Goal: Information Seeking & Learning: Find specific fact

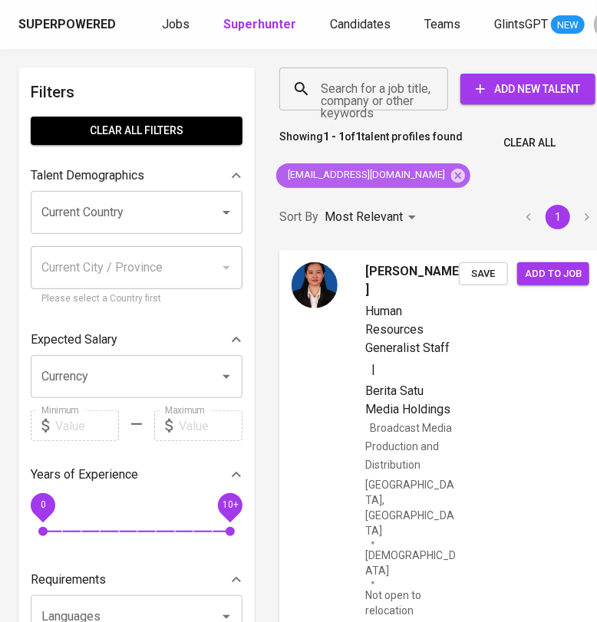
click at [451, 170] on icon at bounding box center [458, 175] width 14 height 14
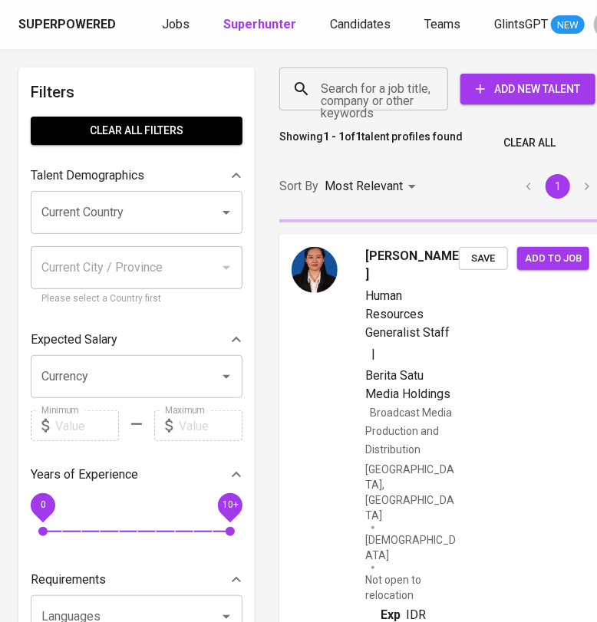
click at [353, 92] on input "Search for a job title, company or other keywords" at bounding box center [367, 88] width 101 height 29
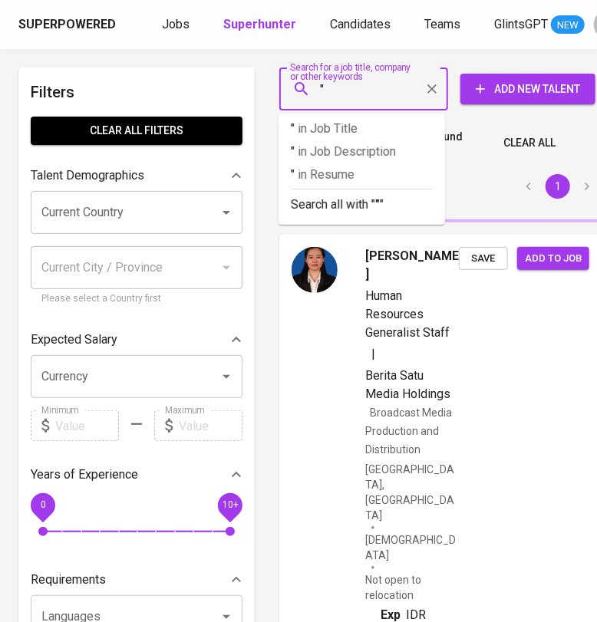
paste input "[PERSON_NAME]"
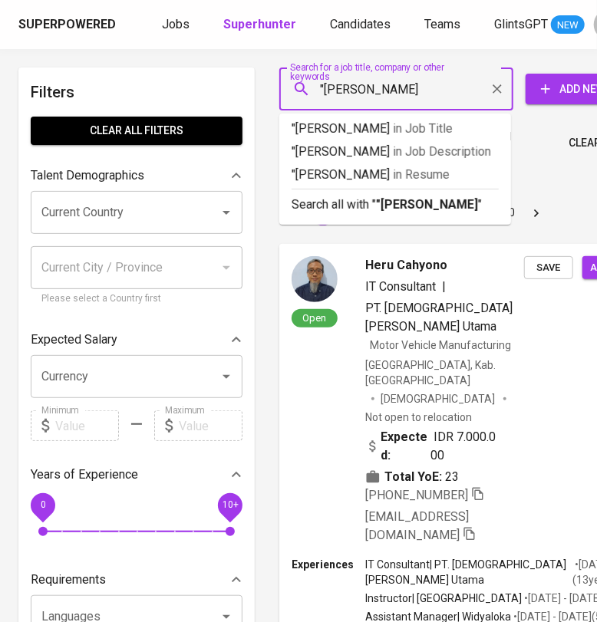
type input ""[PERSON_NAME]""
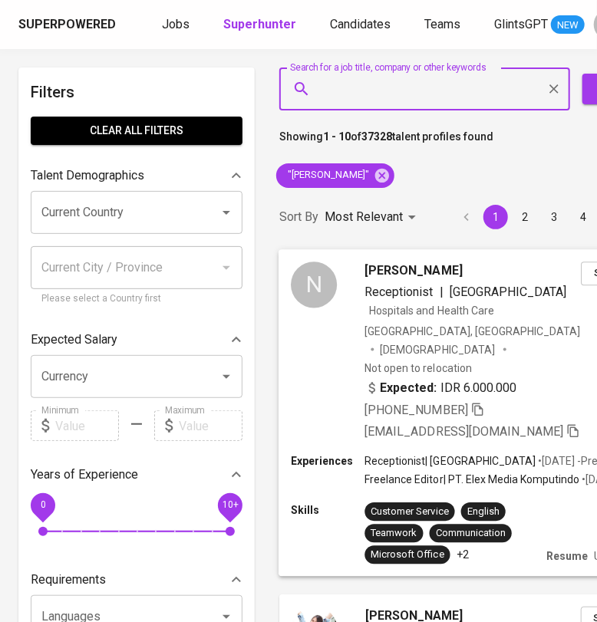
scroll to position [0, 134]
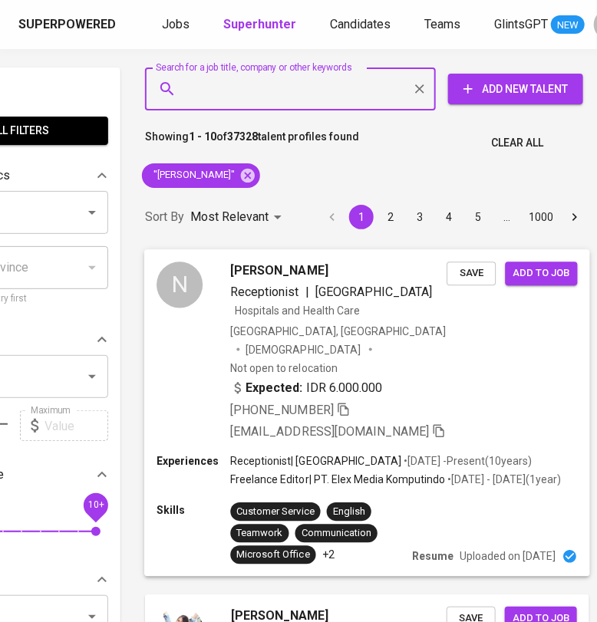
click at [497, 334] on div "N [PERSON_NAME] Receptionist | [GEOGRAPHIC_DATA] and Health Care [GEOGRAPHIC_DA…" at bounding box center [366, 351] width 445 height 204
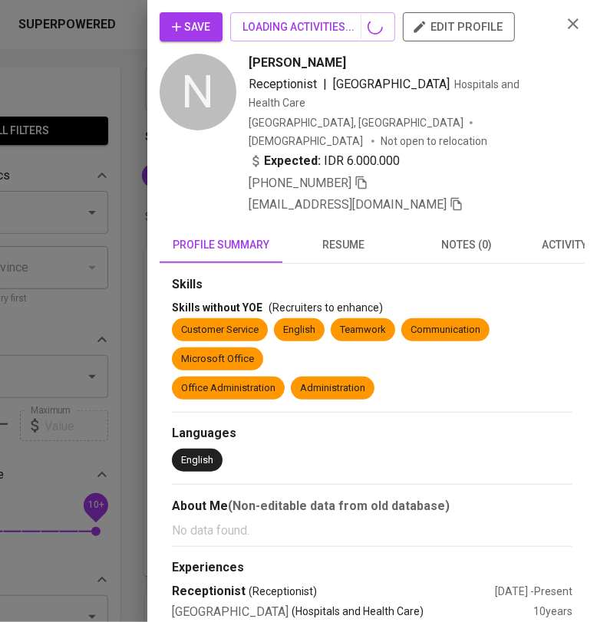
scroll to position [0, 119]
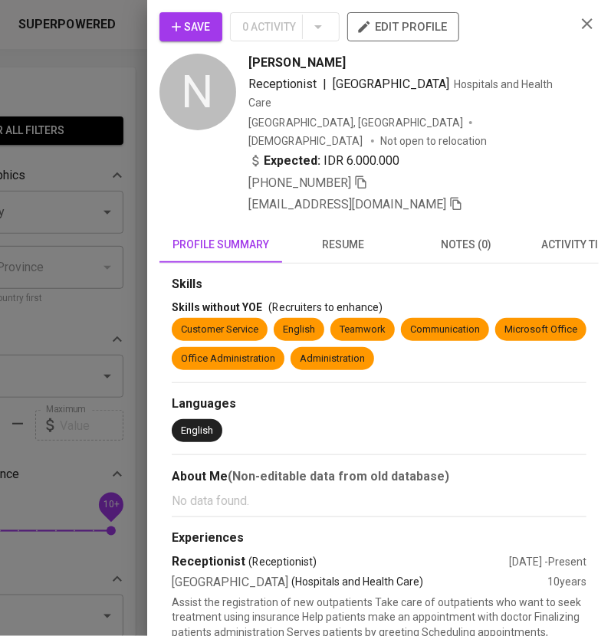
click at [349, 235] on span "resume" at bounding box center [343, 244] width 104 height 19
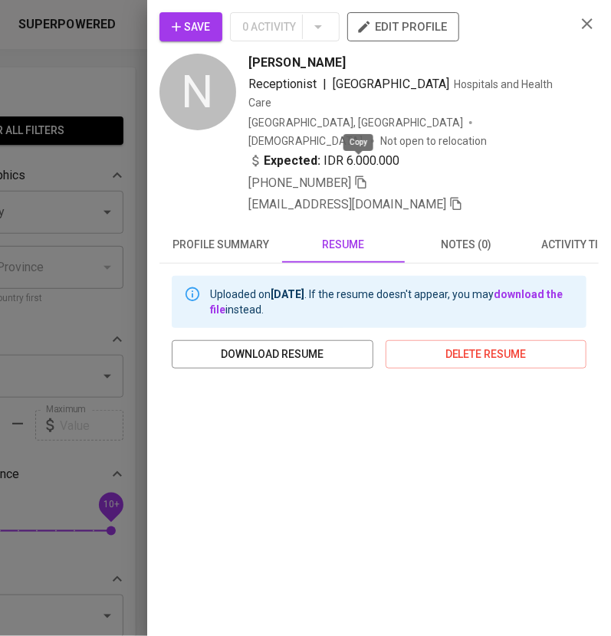
click at [356, 176] on icon "button" at bounding box center [361, 183] width 14 height 14
click at [579, 28] on icon "button" at bounding box center [587, 24] width 18 height 18
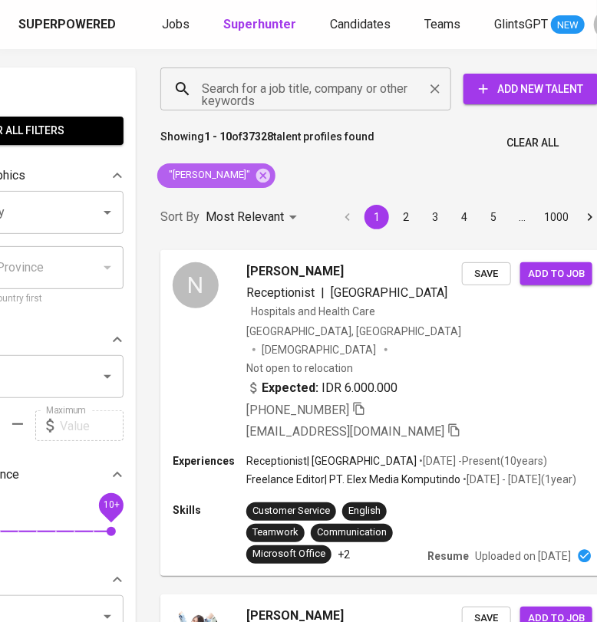
drag, startPoint x: 261, startPoint y: 168, endPoint x: 239, endPoint y: 87, distance: 84.1
click at [261, 167] on icon at bounding box center [263, 175] width 17 height 17
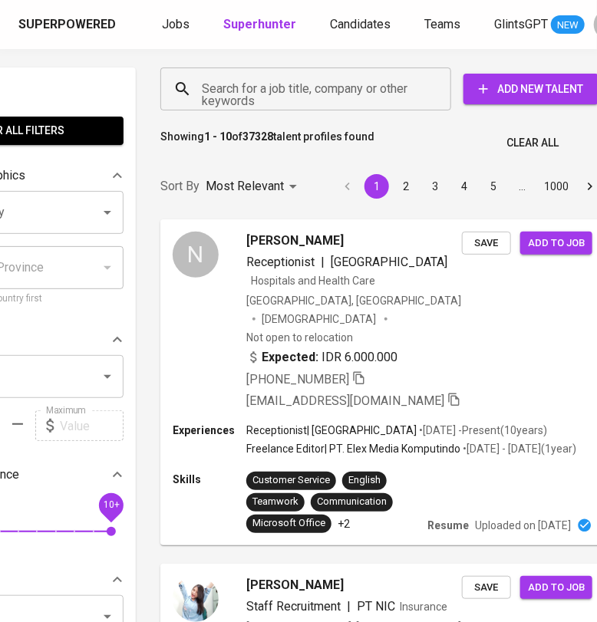
click at [239, 87] on div "Search for a job title, company or other keywords" at bounding box center [305, 88] width 291 height 43
click at [245, 100] on input "Search for a job title, company or other keywords" at bounding box center [309, 88] width 223 height 29
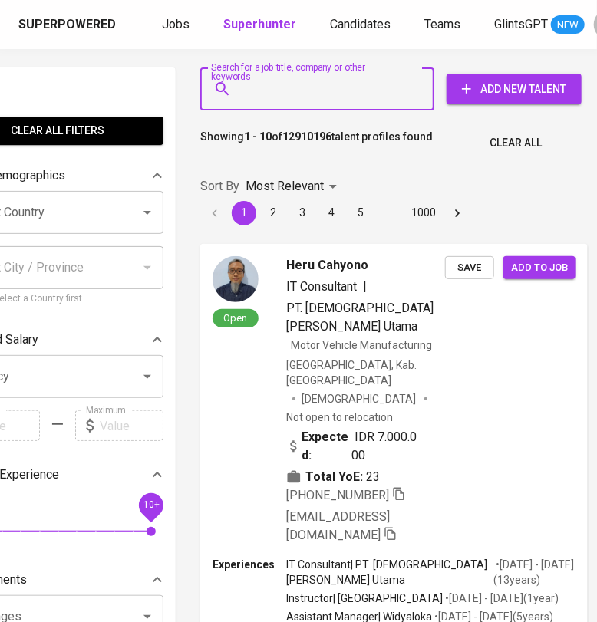
scroll to position [0, 76]
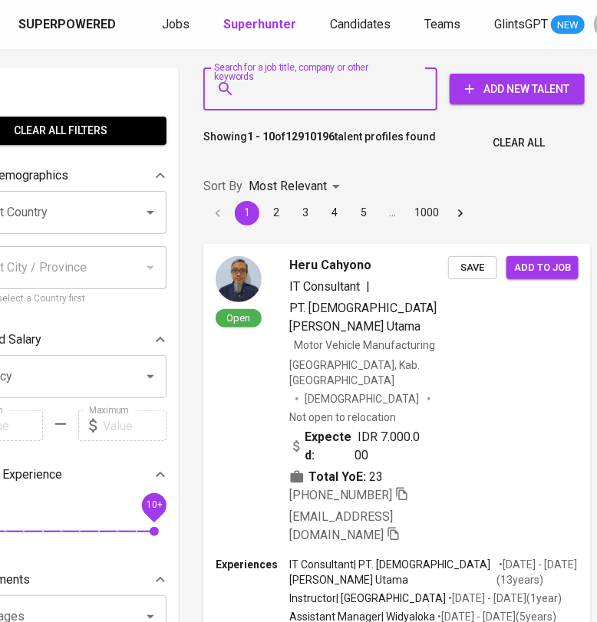
paste input "[EMAIL_ADDRESS][DOMAIN_NAME]"
type input "[EMAIL_ADDRESS][DOMAIN_NAME]"
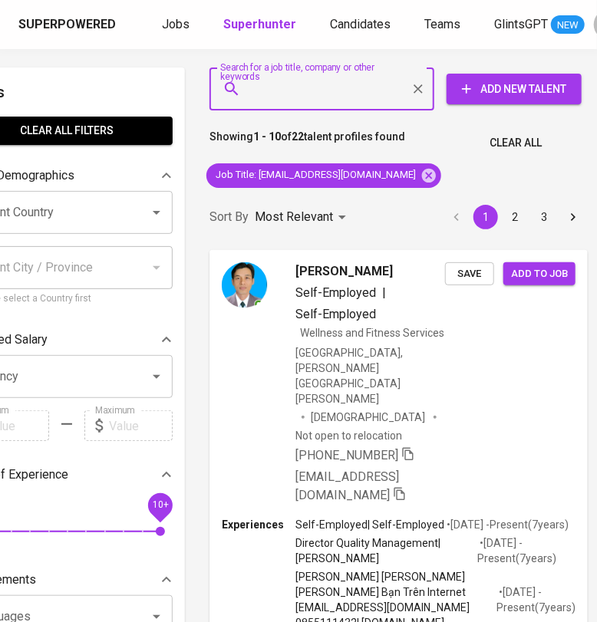
scroll to position [0, 50]
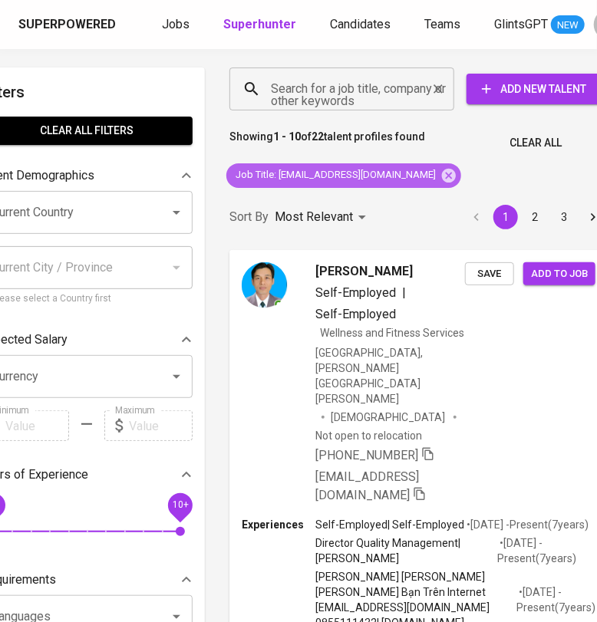
drag, startPoint x: 395, startPoint y: 172, endPoint x: 326, endPoint y: 92, distance: 105.5
click at [442, 171] on icon at bounding box center [449, 175] width 14 height 14
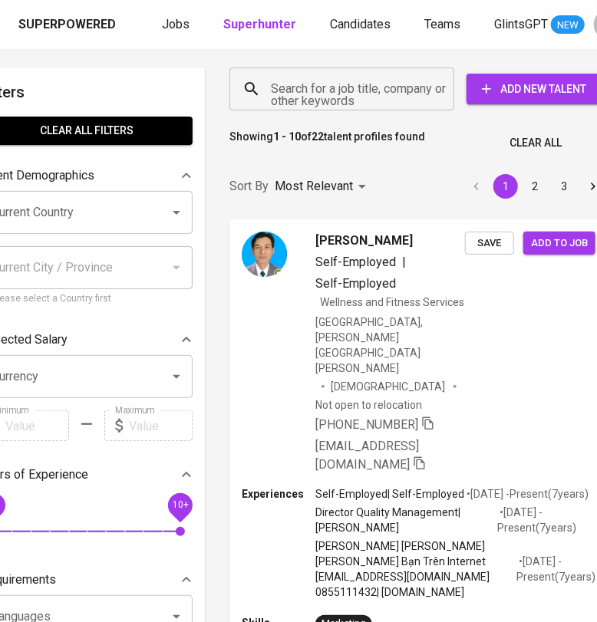
click at [325, 90] on input "Search for a job title, company or other keywords" at bounding box center [345, 88] width 157 height 29
click at [323, 94] on input "Search for a job title, company or other keywords" at bounding box center [345, 88] width 157 height 29
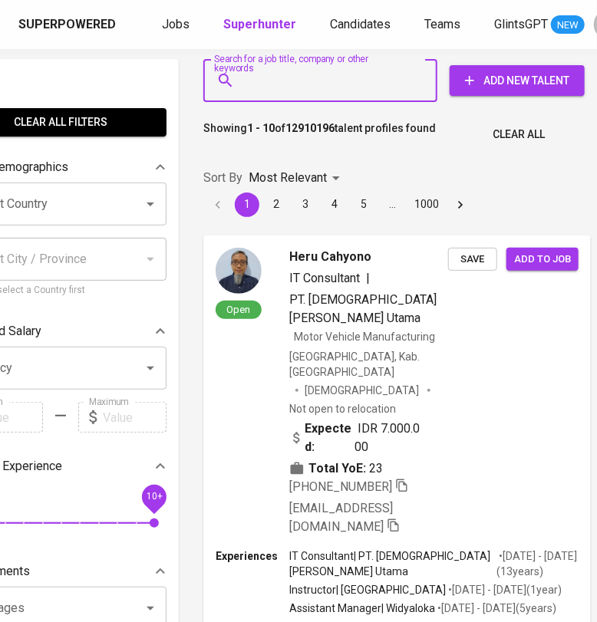
scroll to position [0, 76]
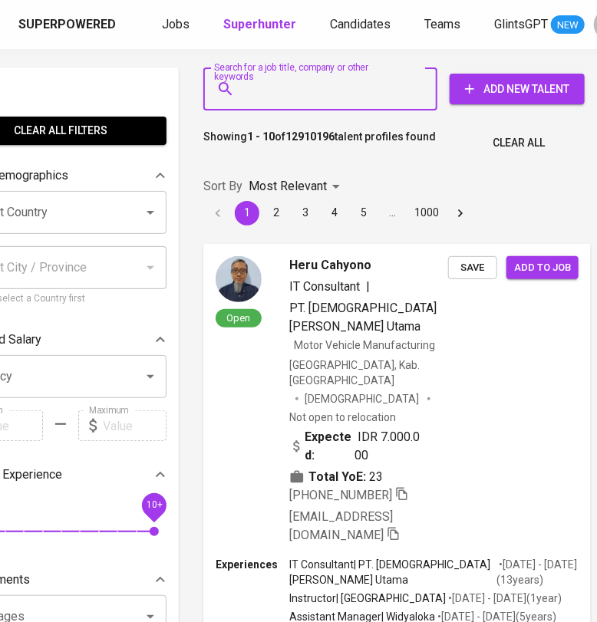
paste input "[EMAIL_ADDRESS][DOMAIN_NAME]"
type input "[EMAIL_ADDRESS][DOMAIN_NAME]"
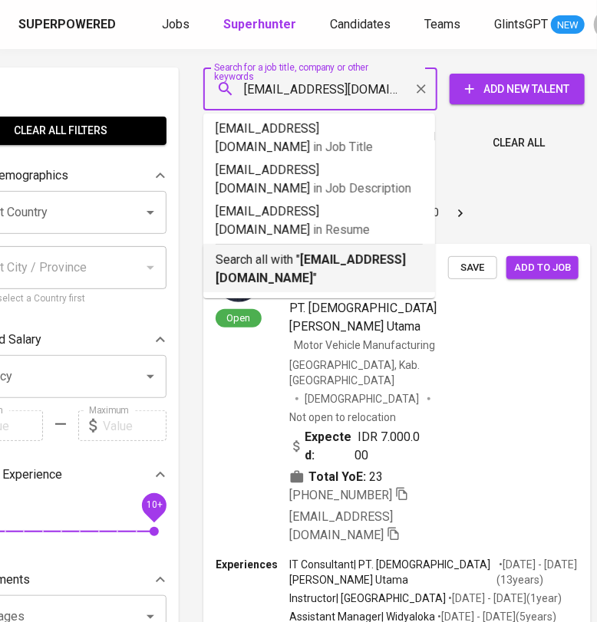
click at [284, 251] on p "Search all with " [EMAIL_ADDRESS][DOMAIN_NAME] "" at bounding box center [318, 269] width 207 height 37
